Goal: Book appointment/travel/reservation

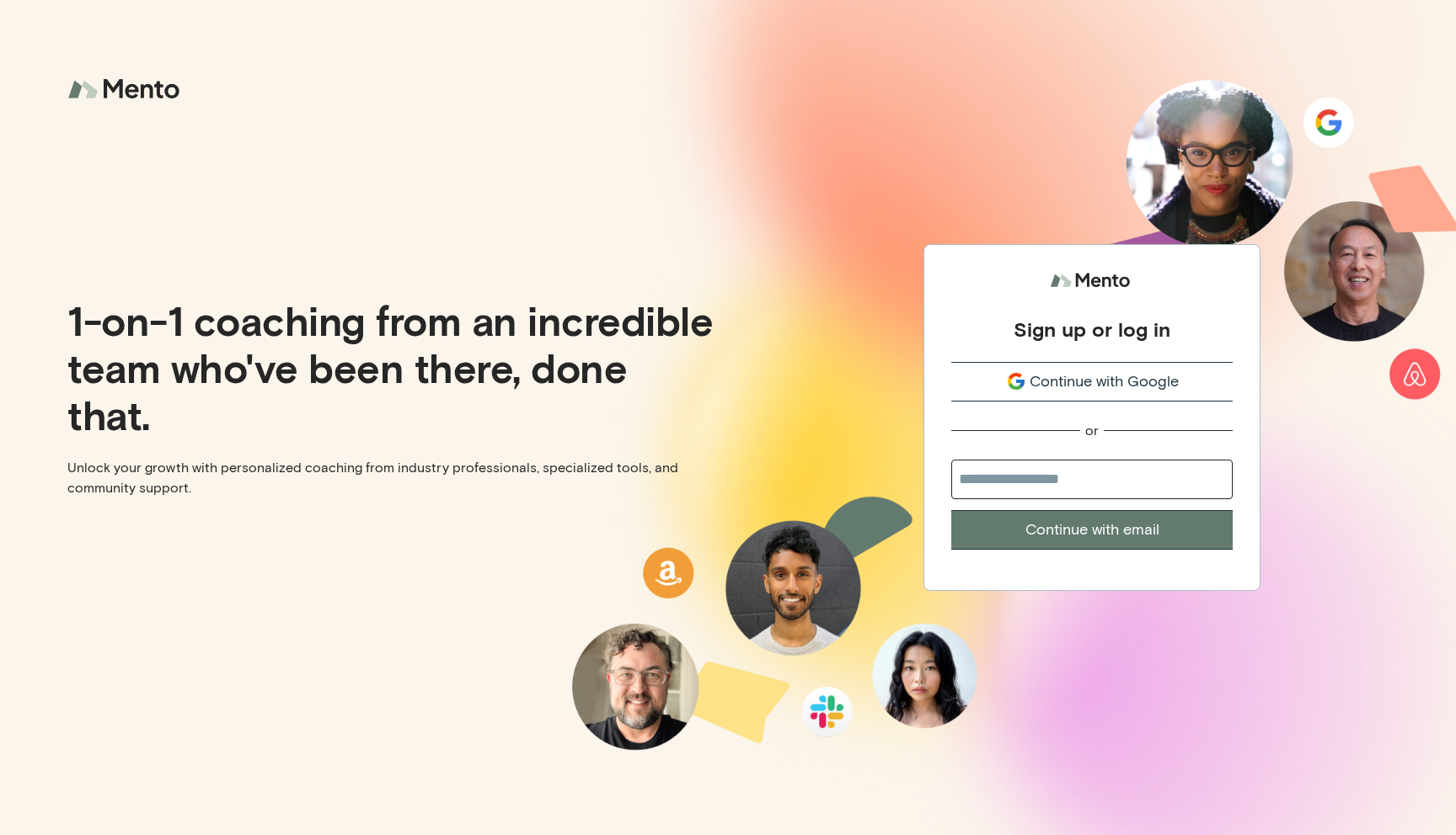
click at [1100, 387] on span "Continue with Google" at bounding box center [1104, 382] width 149 height 23
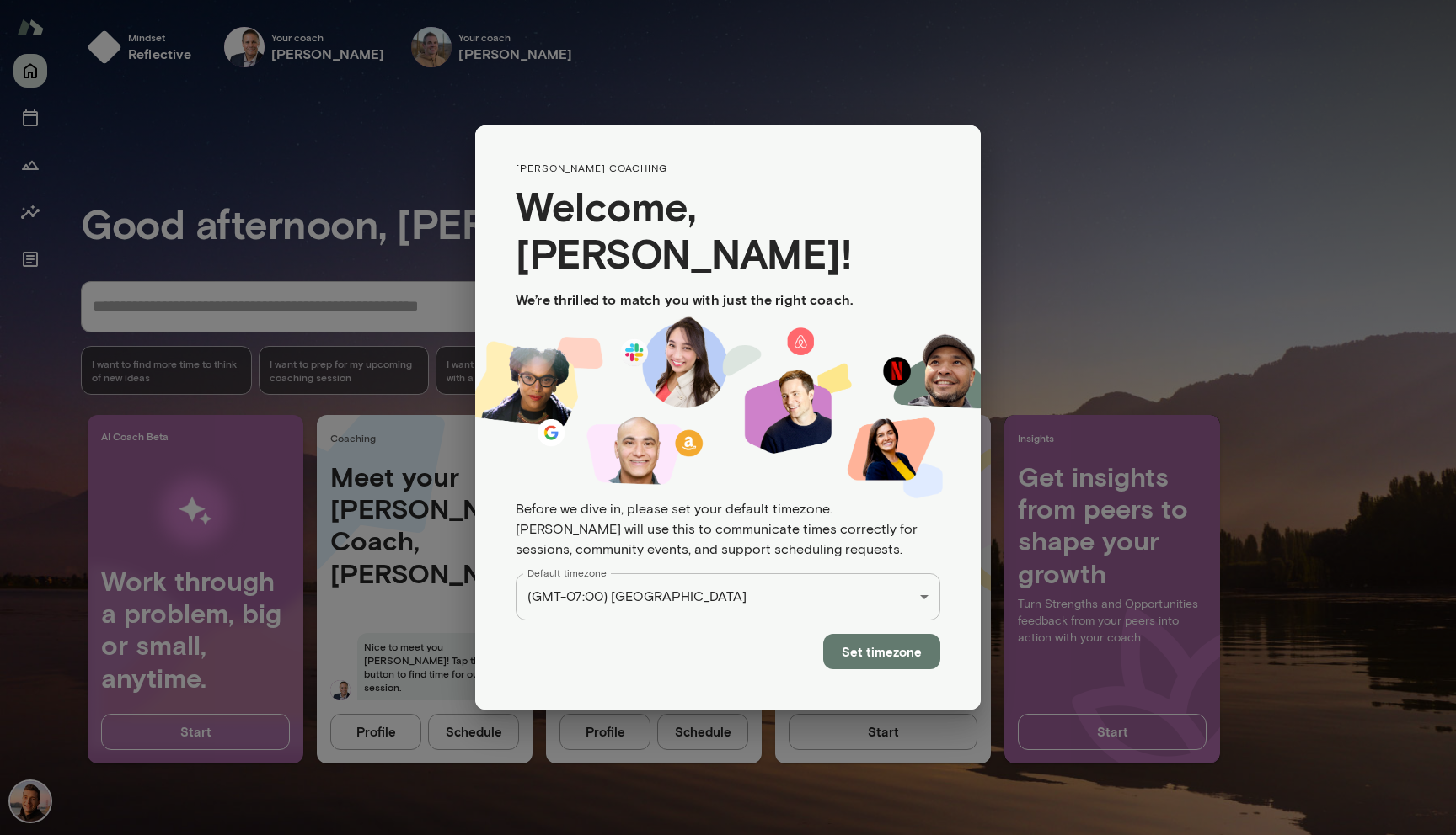
click at [889, 634] on button "Set timezone" at bounding box center [881, 652] width 117 height 35
click at [701, 146] on div "**********" at bounding box center [728, 417] width 1456 height 835
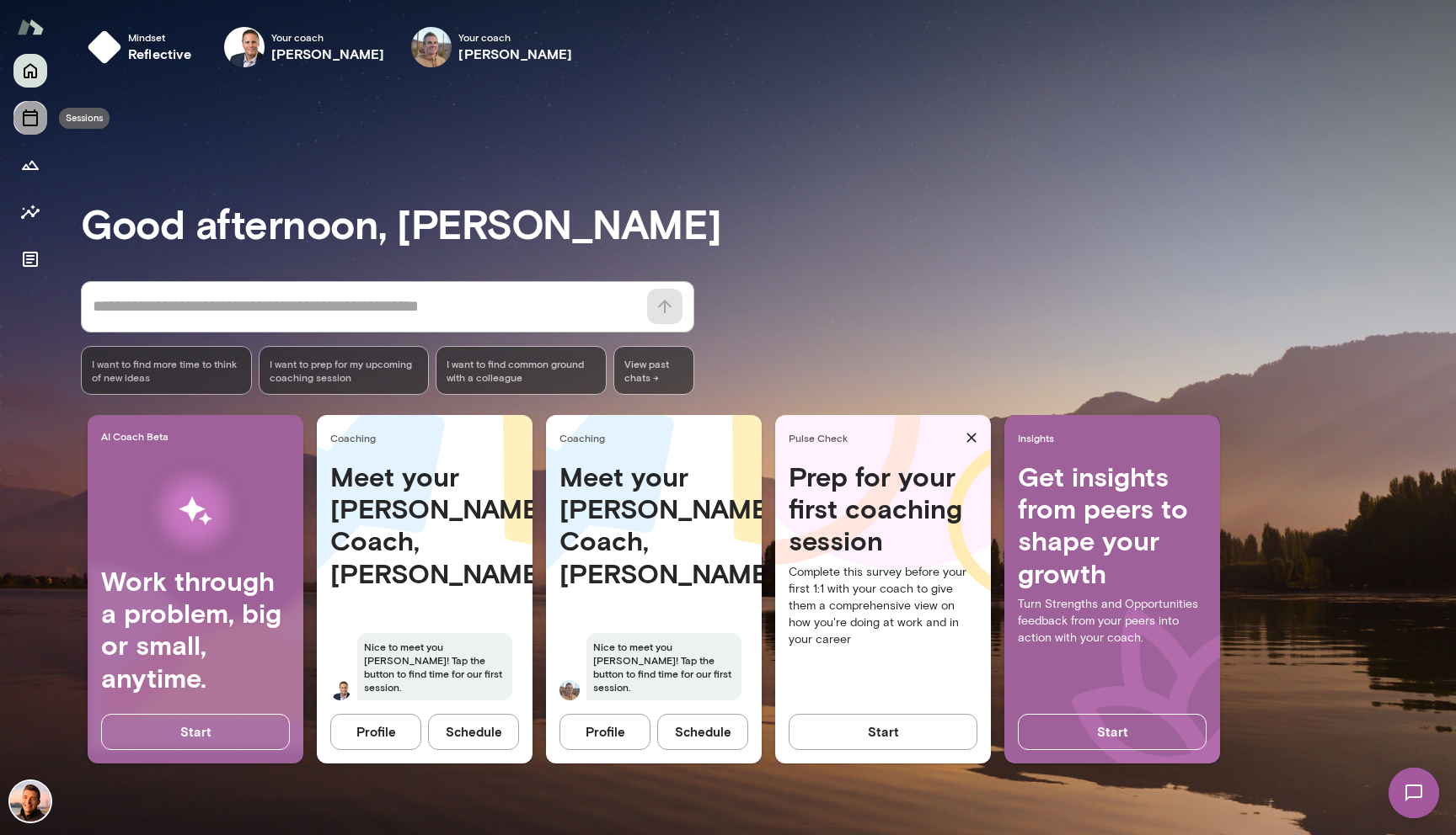
click at [30, 118] on icon "Sessions" at bounding box center [30, 118] width 20 height 20
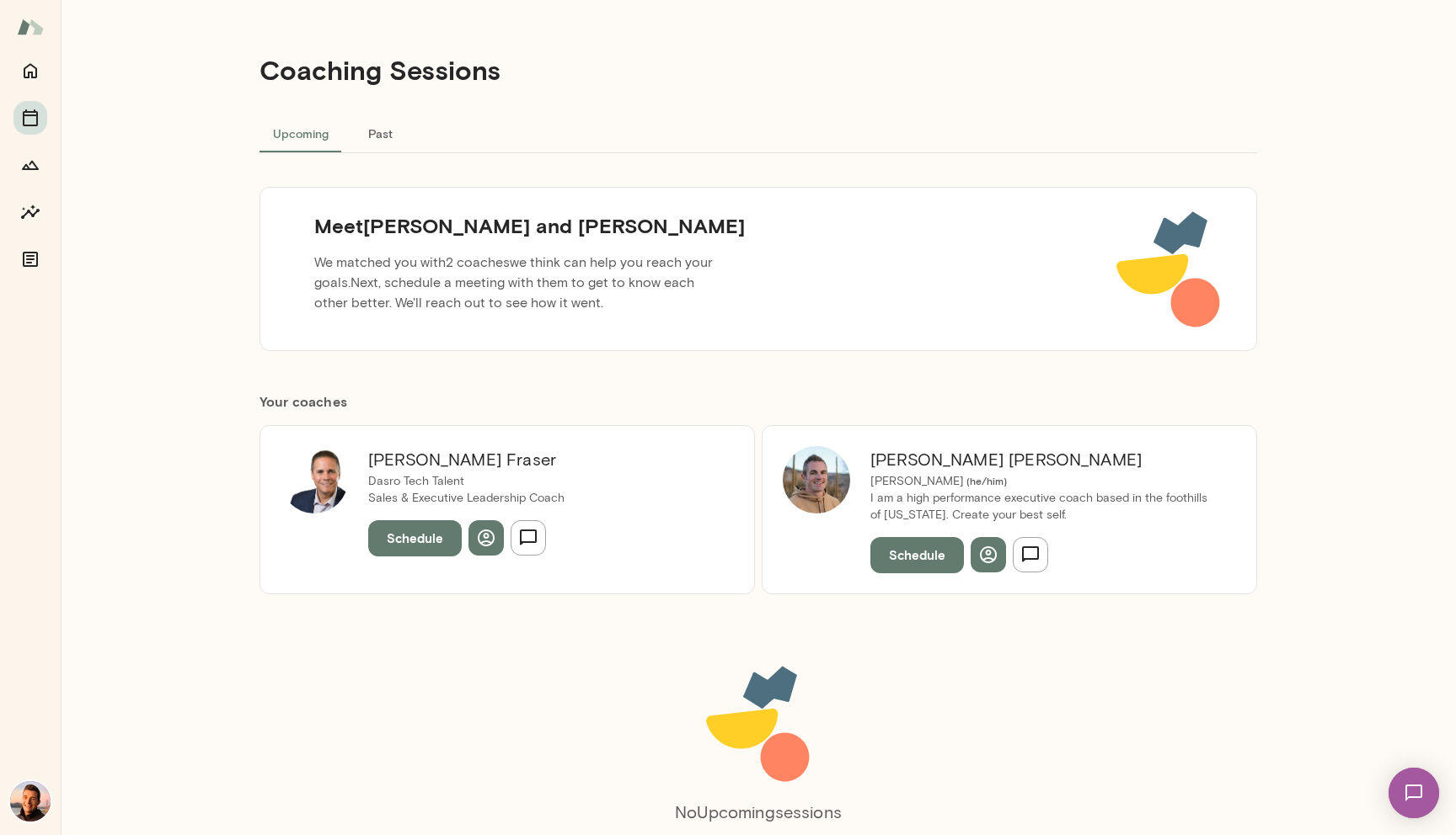
click at [181, 348] on div "Coaching Sessions Upcoming Past Meet [PERSON_NAME] and [PERSON_NAME] We matched…" at bounding box center [758, 417] width 1395 height 835
click at [198, 386] on div "Coaching Sessions Upcoming Past Meet [PERSON_NAME] and [PERSON_NAME] We matched…" at bounding box center [758, 417] width 1395 height 835
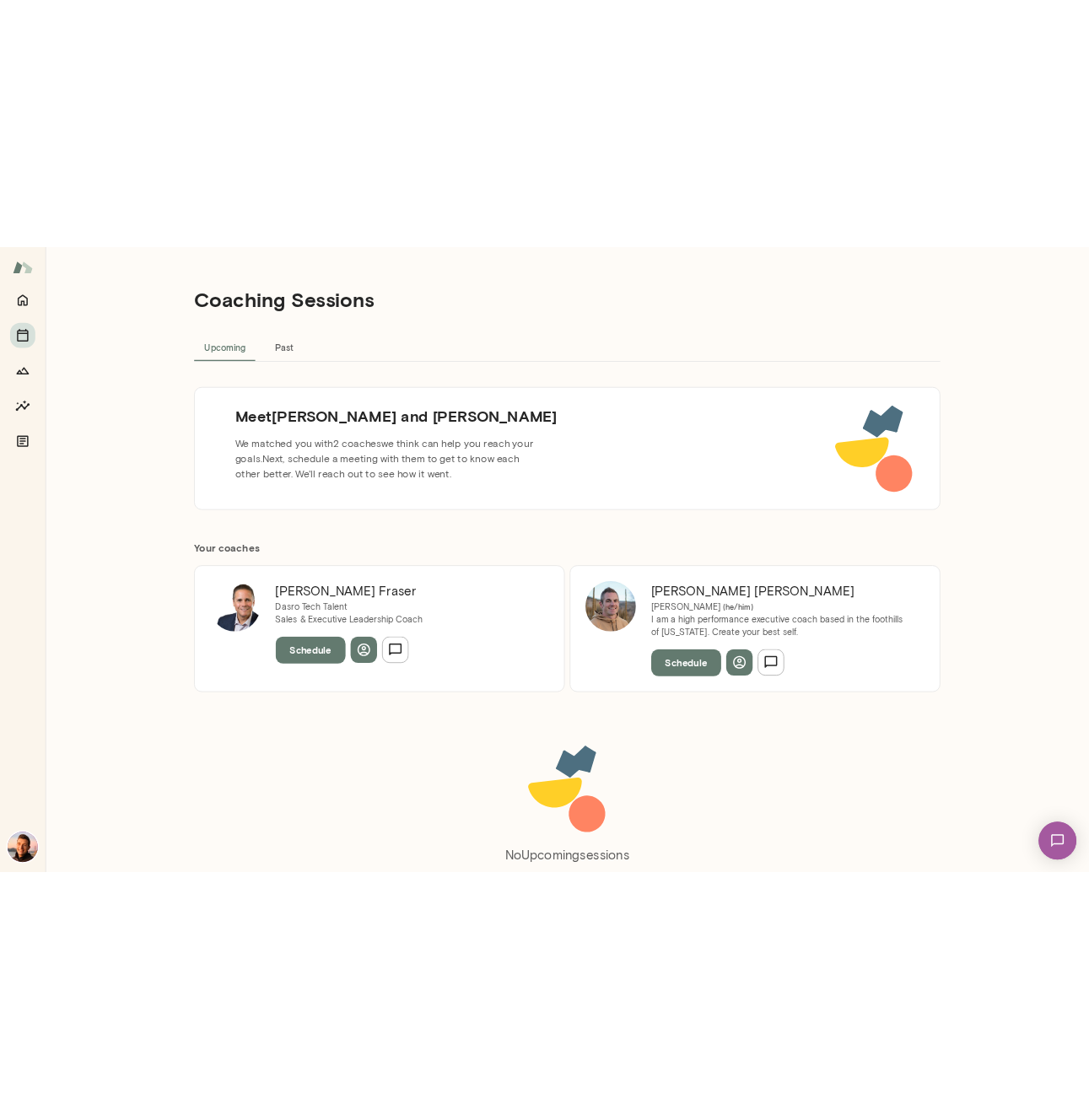
scroll to position [71, 0]
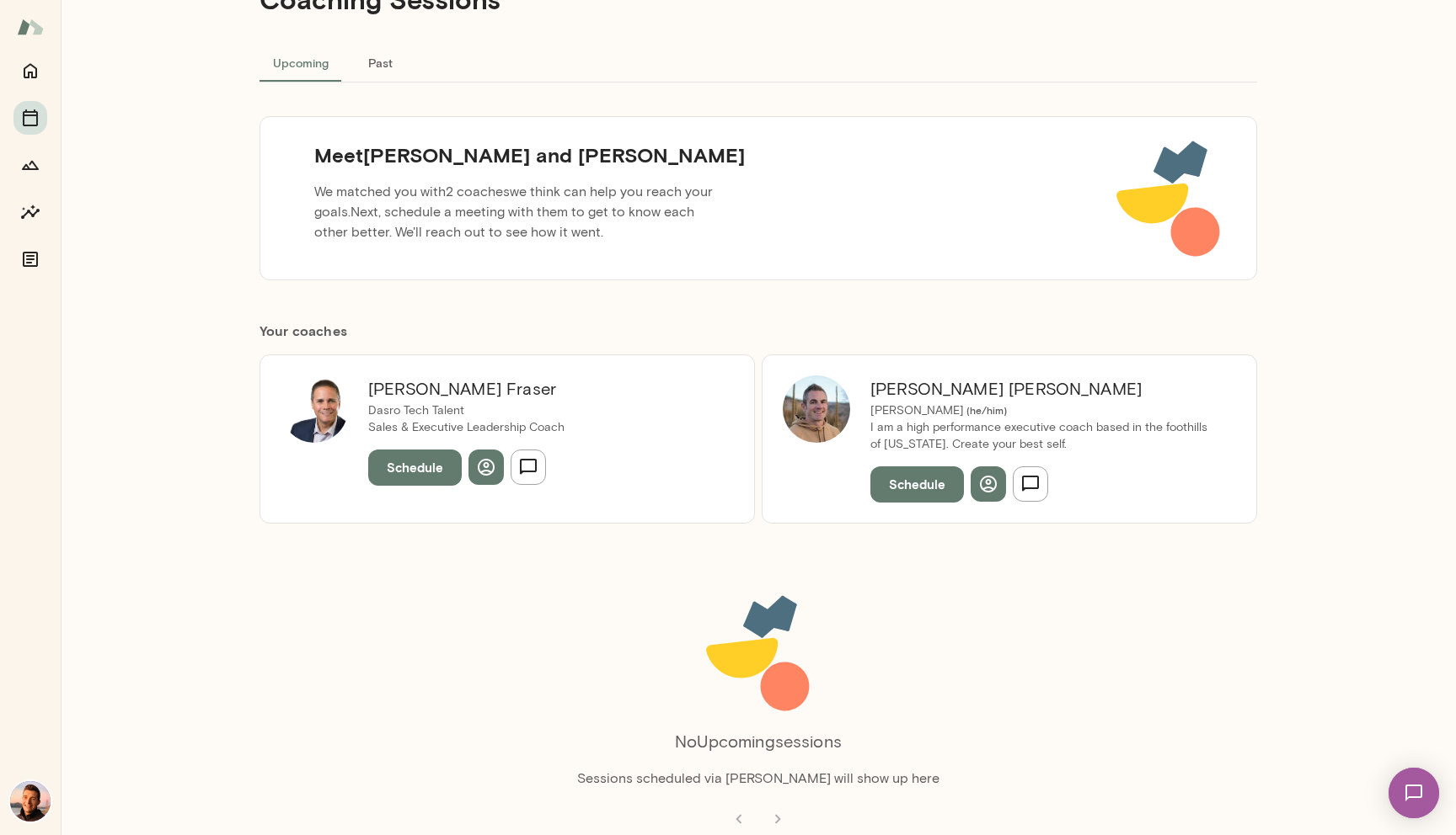
click at [198, 386] on div "Coaching Sessions Upcoming Past Meet [PERSON_NAME] and [PERSON_NAME] We matched…" at bounding box center [758, 417] width 1395 height 835
click at [339, 544] on div "Coaching Sessions Upcoming Past Meet [PERSON_NAME] and [PERSON_NAME] We matched…" at bounding box center [758, 346] width 1011 height 835
click at [584, 591] on div "No Upcoming sessions Sessions scheduled via [PERSON_NAME] will show up here" at bounding box center [758, 690] width 997 height 198
click at [229, 467] on div "Coaching Sessions Upcoming Past Meet [PERSON_NAME] and [PERSON_NAME] We matched…" at bounding box center [758, 417] width 1395 height 835
click at [400, 551] on div "Coaching Sessions Upcoming Past Meet [PERSON_NAME] and [PERSON_NAME] We matched…" at bounding box center [758, 346] width 1011 height 835
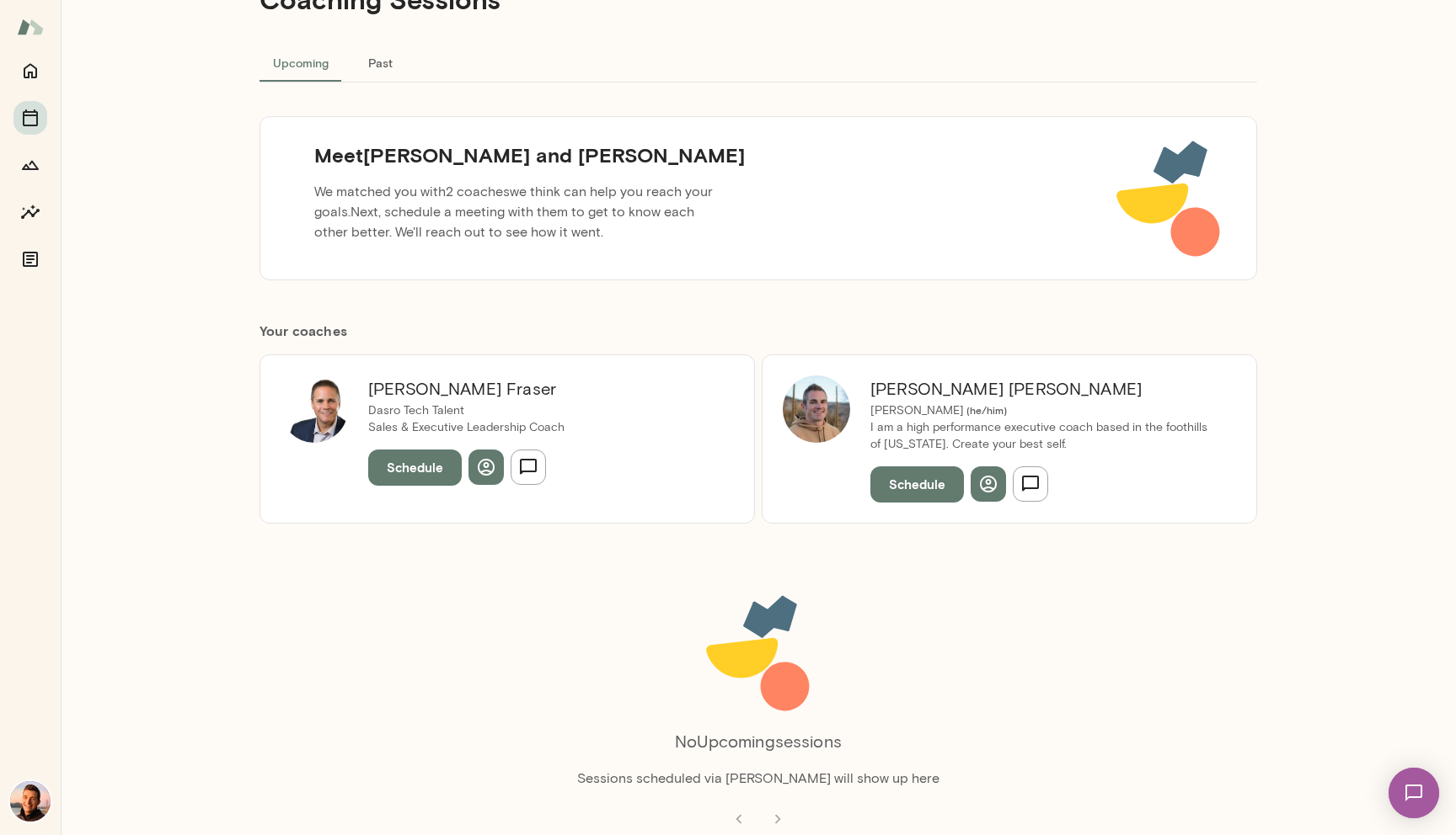
click at [407, 540] on div "Coaching Sessions Upcoming Past Meet [PERSON_NAME] and [PERSON_NAME] We matched…" at bounding box center [758, 346] width 1011 height 835
click at [916, 487] on button "Schedule" at bounding box center [916, 484] width 94 height 35
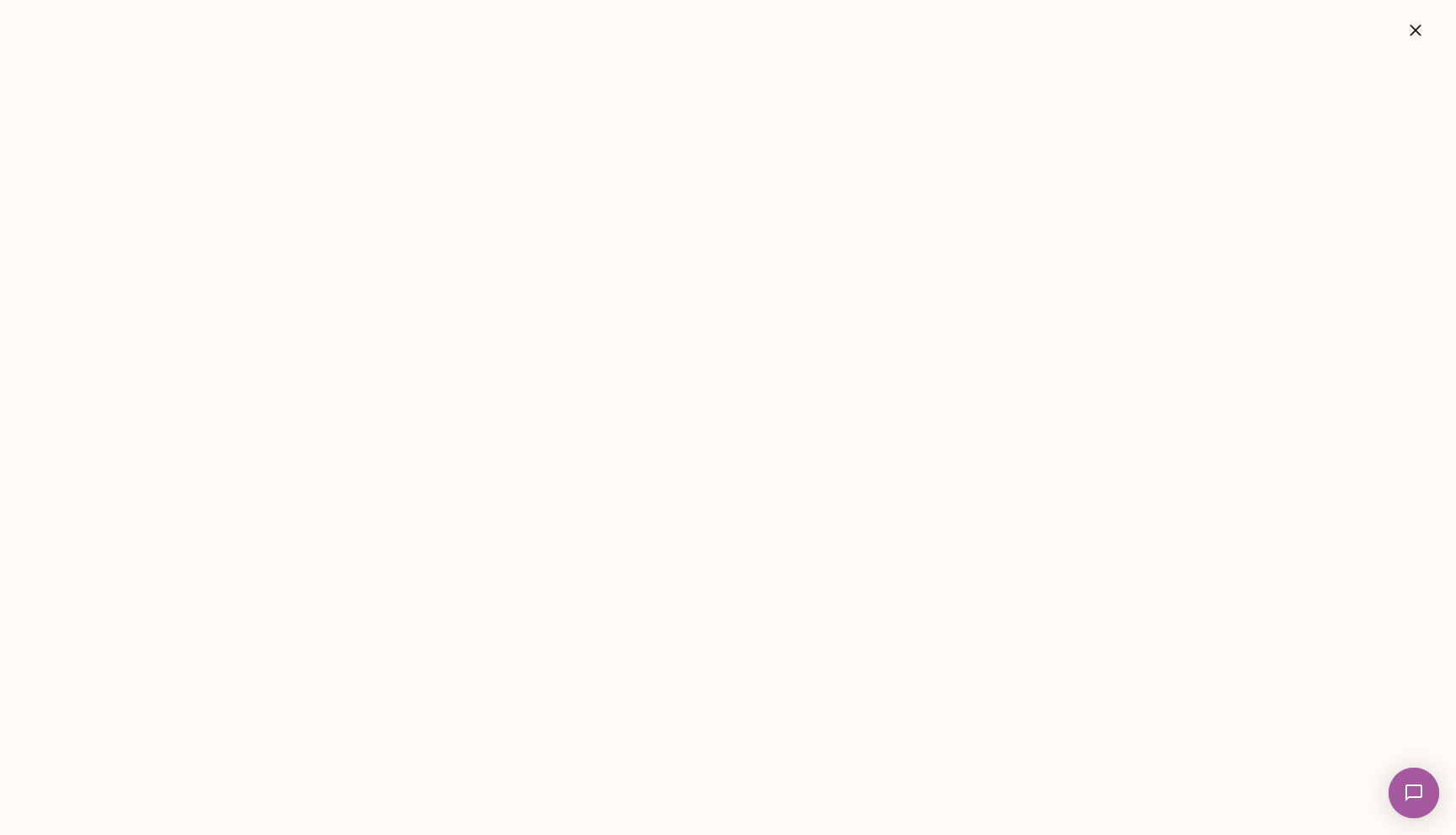
click at [1418, 24] on icon "button" at bounding box center [1416, 30] width 20 height 20
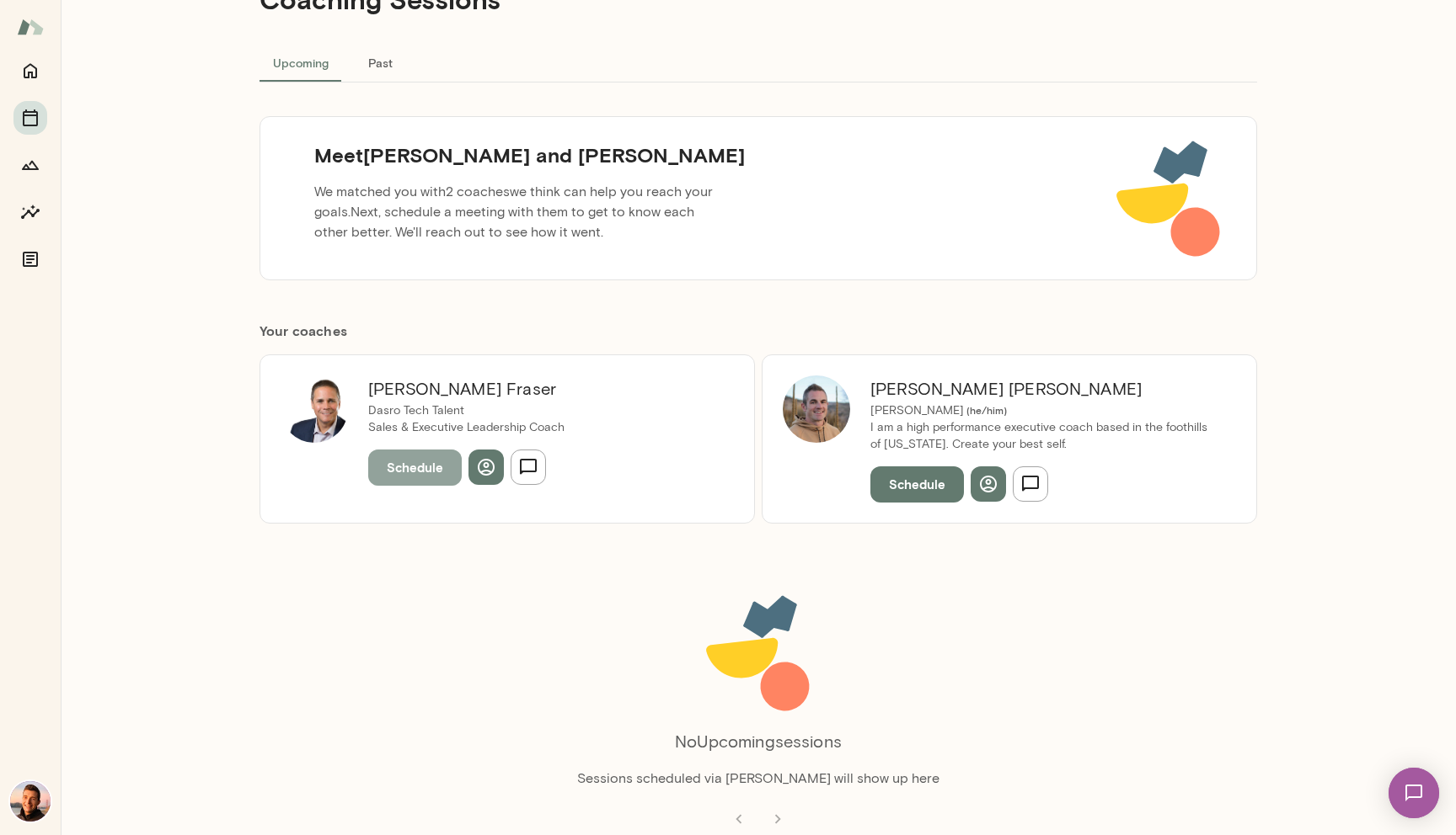
click at [412, 462] on button "Schedule" at bounding box center [415, 468] width 94 height 35
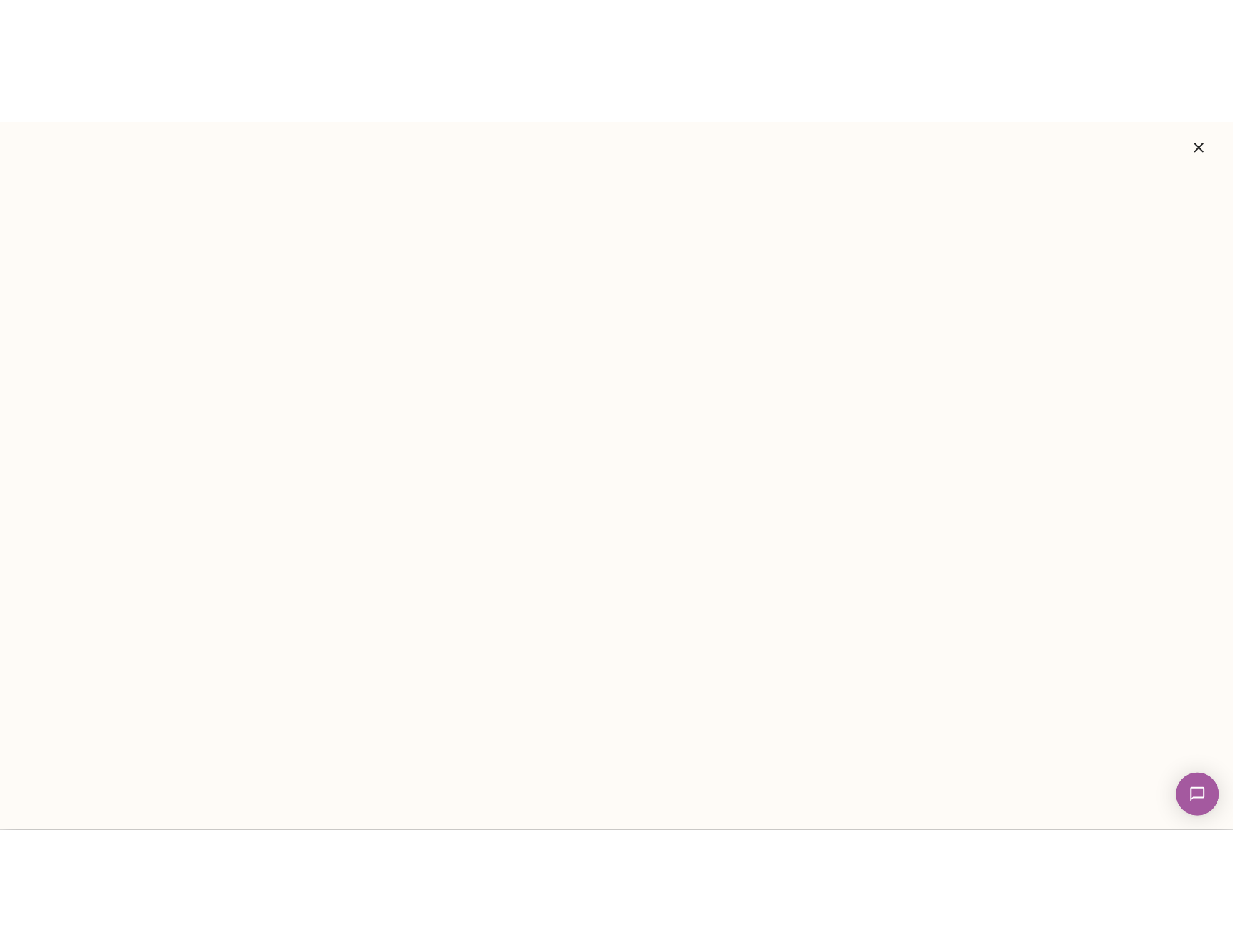
scroll to position [0, 0]
click at [1197, 27] on icon "button" at bounding box center [1198, 25] width 9 height 9
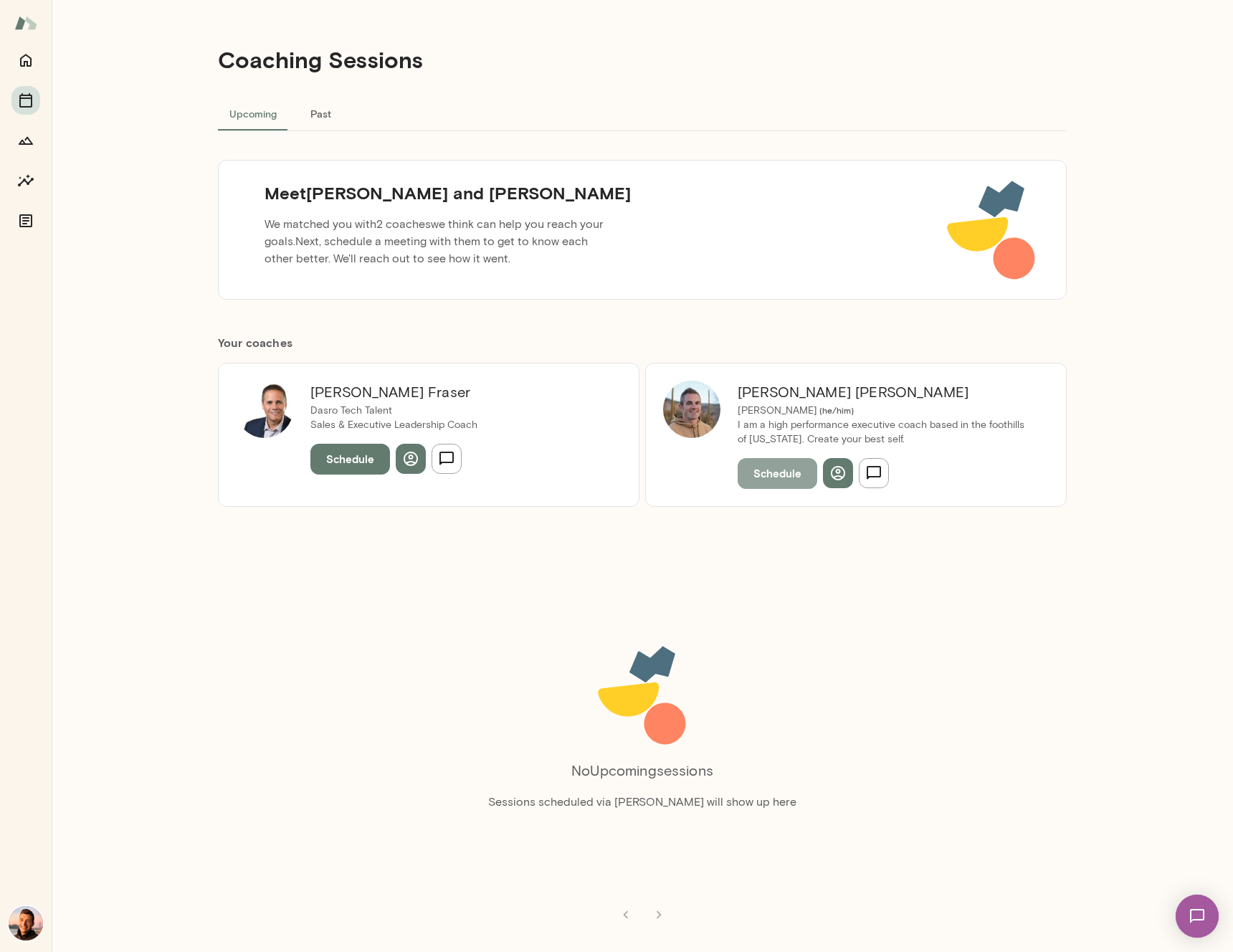
click at [775, 464] on button "Schedule" at bounding box center [777, 473] width 80 height 30
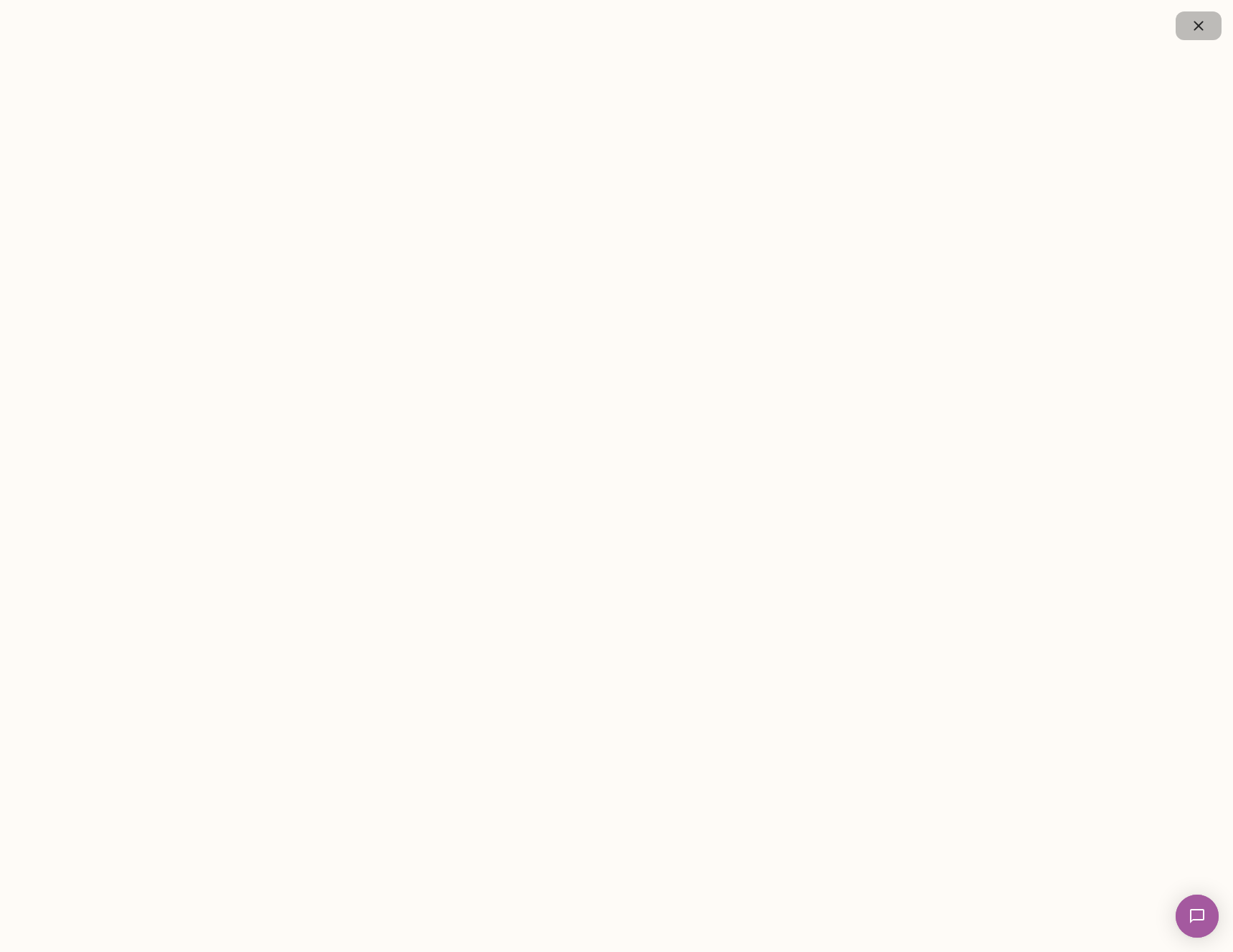
click at [1196, 22] on icon "button" at bounding box center [1199, 26] width 17 height 17
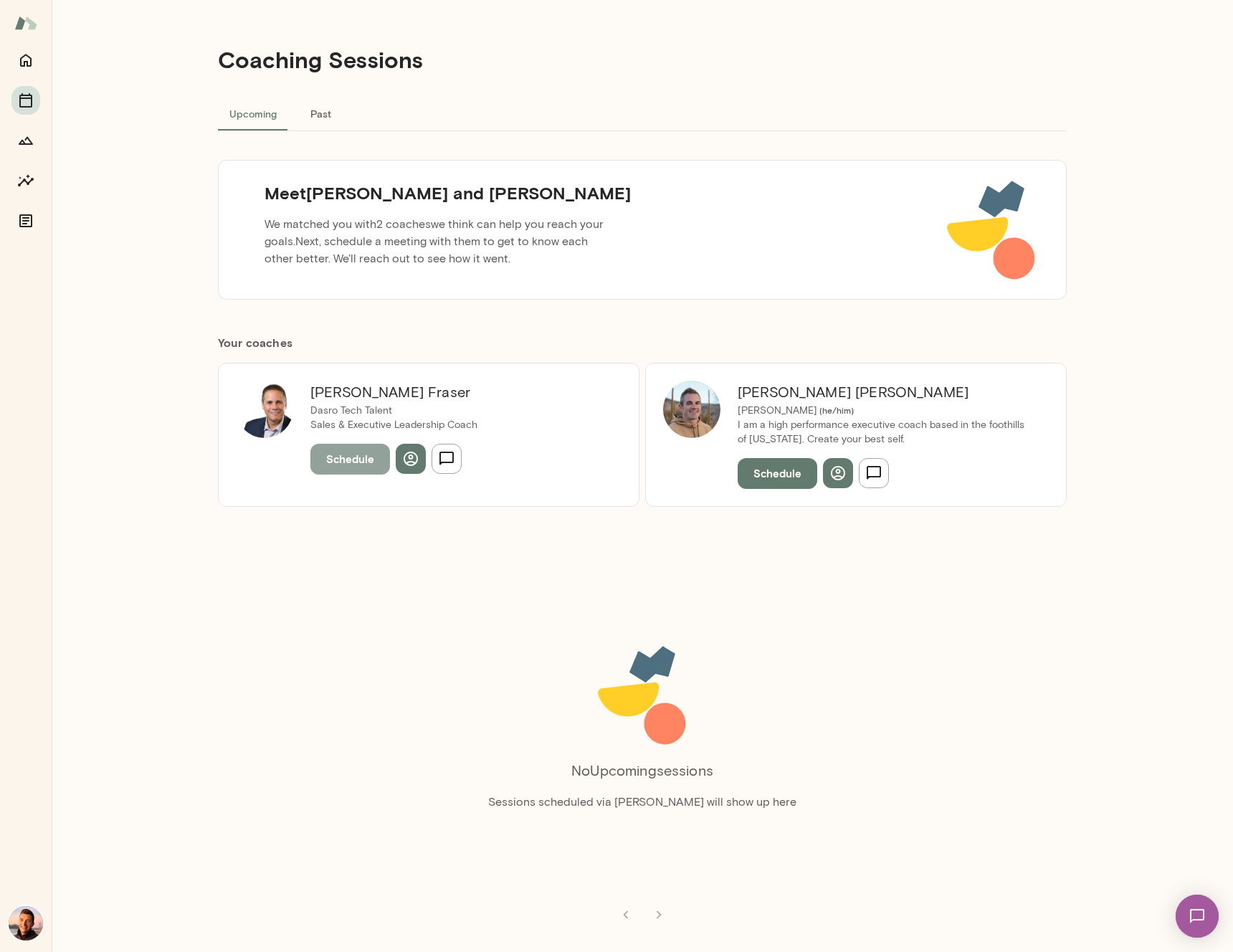
click at [356, 458] on button "Schedule" at bounding box center [350, 459] width 80 height 30
click at [443, 554] on div "Coaching Sessions Upcoming Past Meet [PERSON_NAME] and [PERSON_NAME] We matched…" at bounding box center [642, 476] width 860 height 952
click at [779, 481] on button "Schedule" at bounding box center [777, 473] width 80 height 30
